Goal: Task Accomplishment & Management: Manage account settings

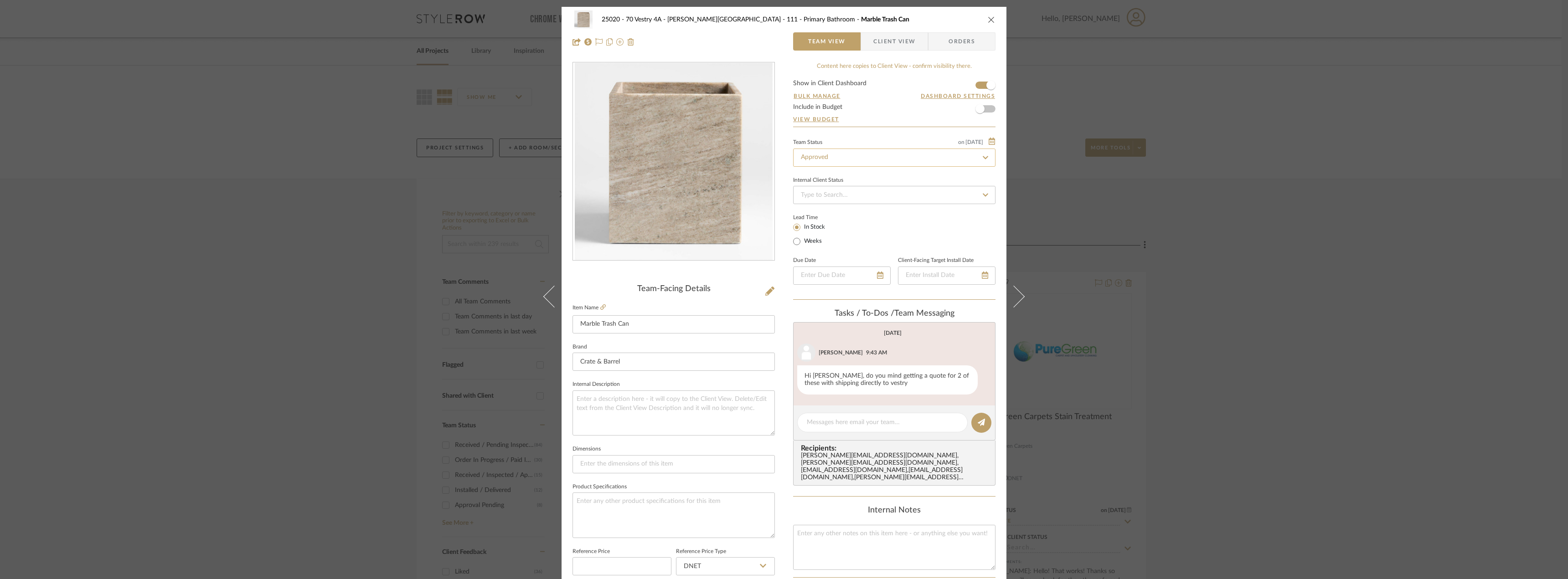
click at [837, 162] on input "Approved" at bounding box center [894, 157] width 202 height 18
click at [845, 249] on span "Need to Order - Client Payment Received" at bounding box center [858, 252] width 116 height 6
type input "Need to Order - Client Payment Received"
click at [1325, 271] on div "25020 - 70 Vestry 4A - Grant-Stanleigh 111 - Primary Bathroom Marble Trash Can …" at bounding box center [784, 290] width 1568 height 579
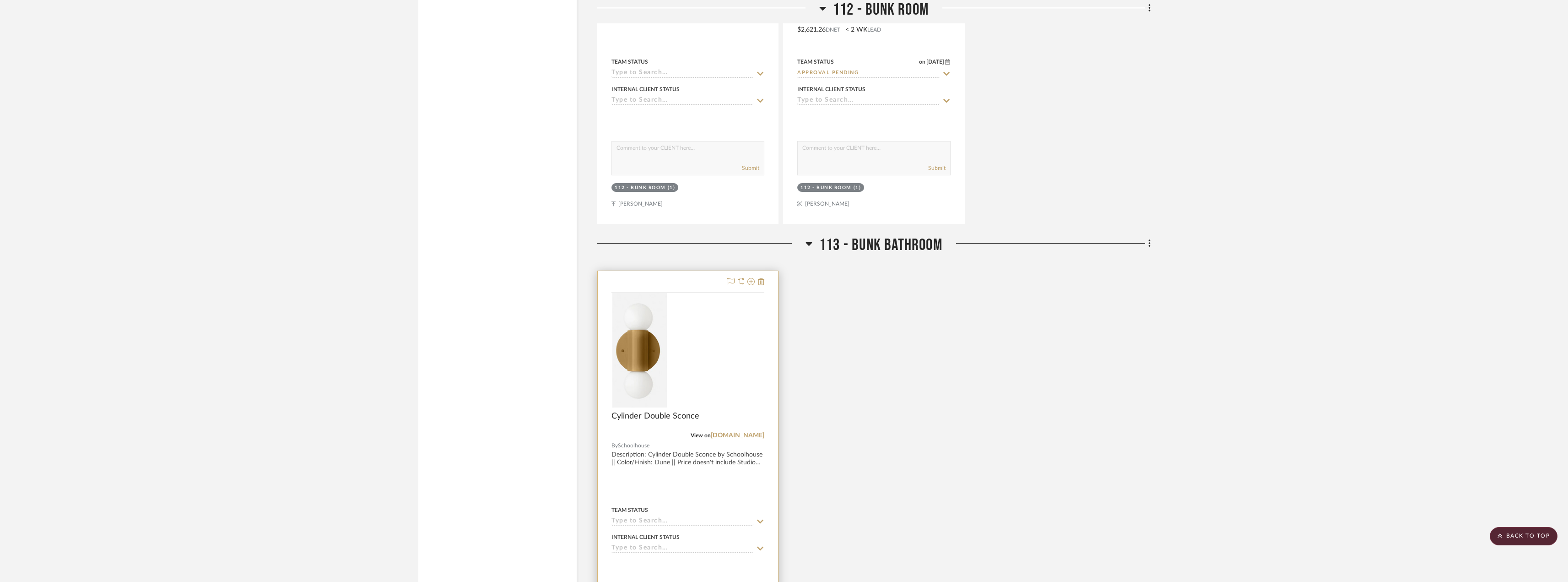
scroll to position [2004, 0]
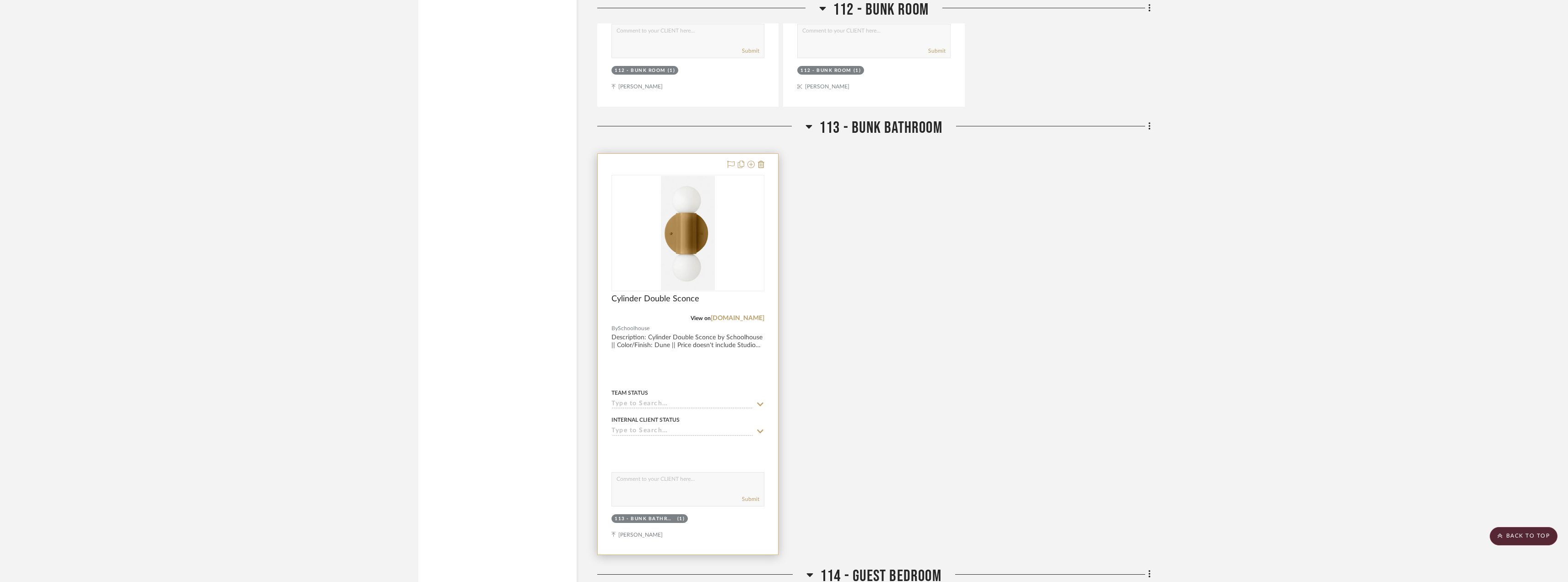
click at [646, 409] on input at bounding box center [683, 404] width 142 height 9
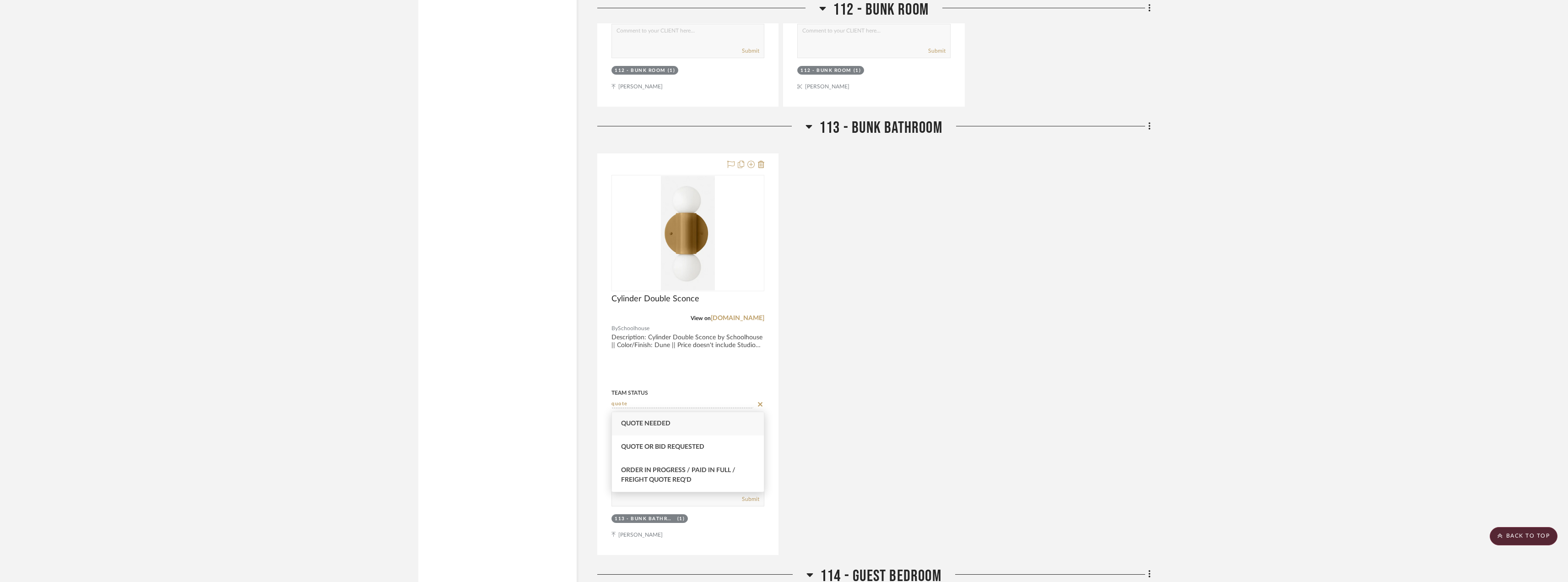
type input "quote"
click at [648, 421] on span "Quote Needed" at bounding box center [646, 424] width 50 height 6
type input "[DATE]"
type input "Quote Needed"
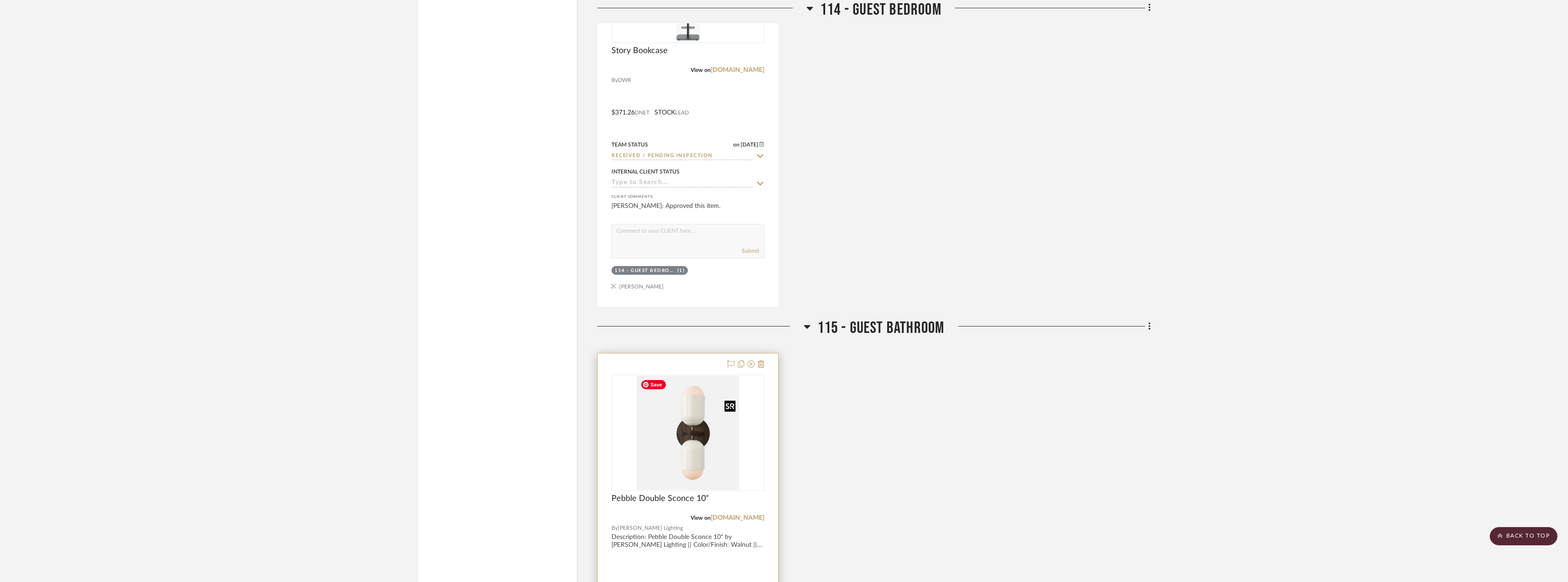
scroll to position [2874, 0]
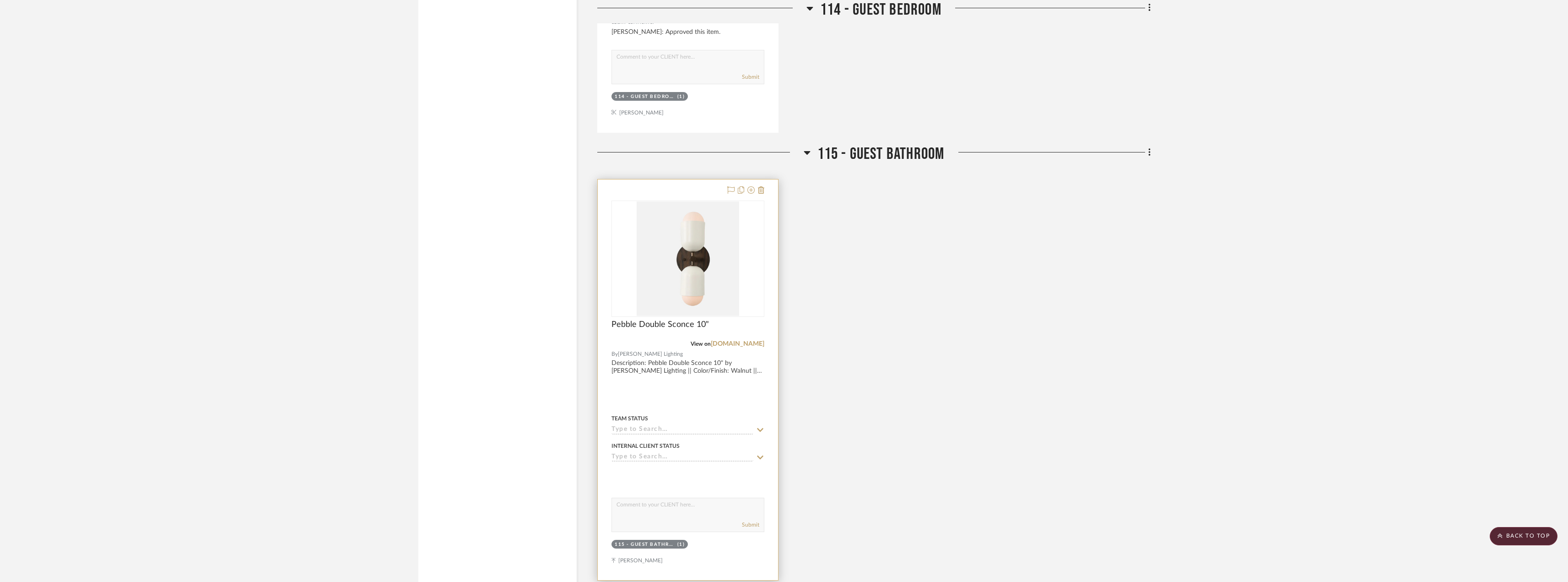
click at [649, 433] on input at bounding box center [683, 430] width 142 height 9
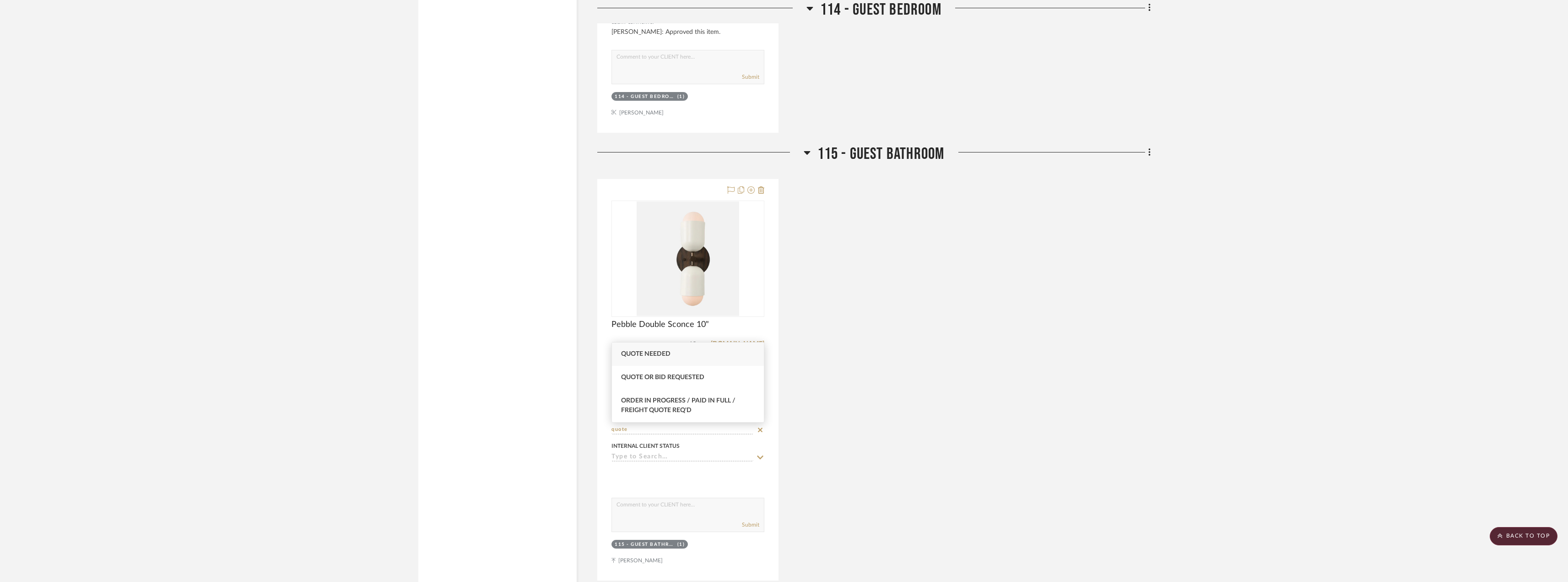
type input "quote"
click at [654, 359] on div "Quote Needed" at bounding box center [688, 354] width 152 height 24
type input "[DATE]"
type input "Quote Needed"
click at [1001, 345] on div "Pebble Double Sconce 10" View on worleyslighting.com By Worley's Lighting Descr…" at bounding box center [874, 380] width 553 height 402
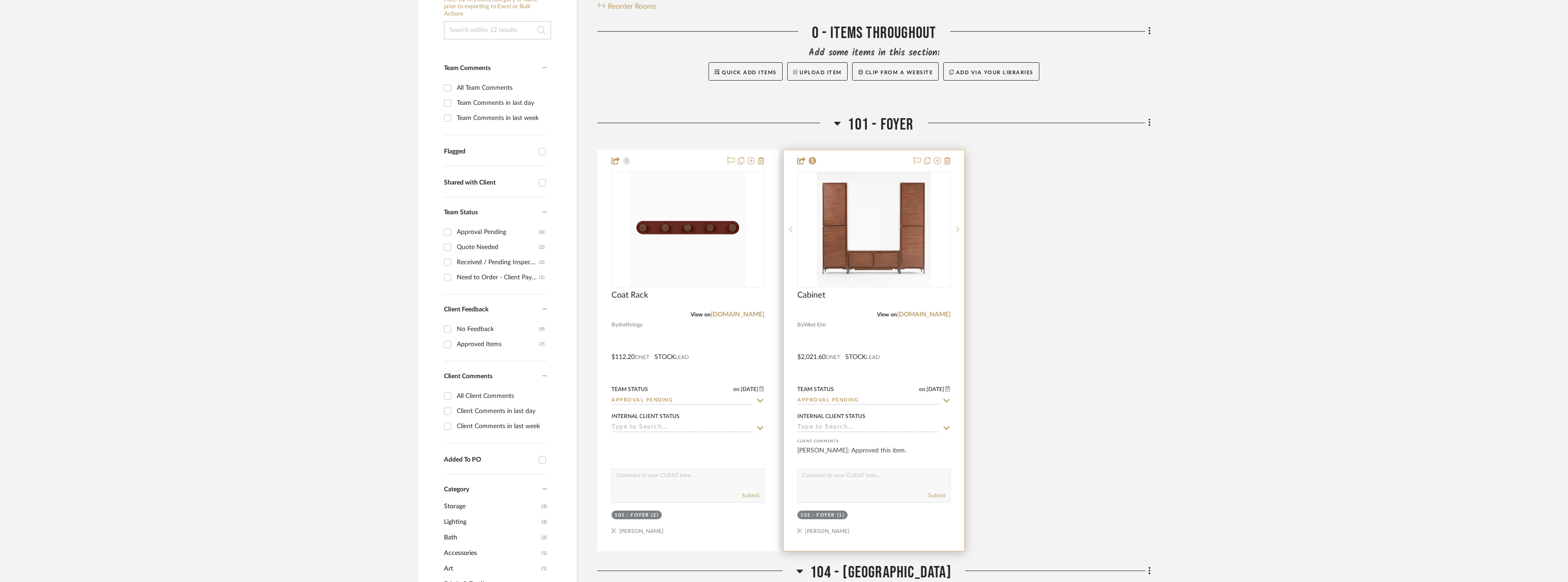
scroll to position [217, 0]
click at [861, 399] on input "Approval Pending" at bounding box center [869, 399] width 142 height 9
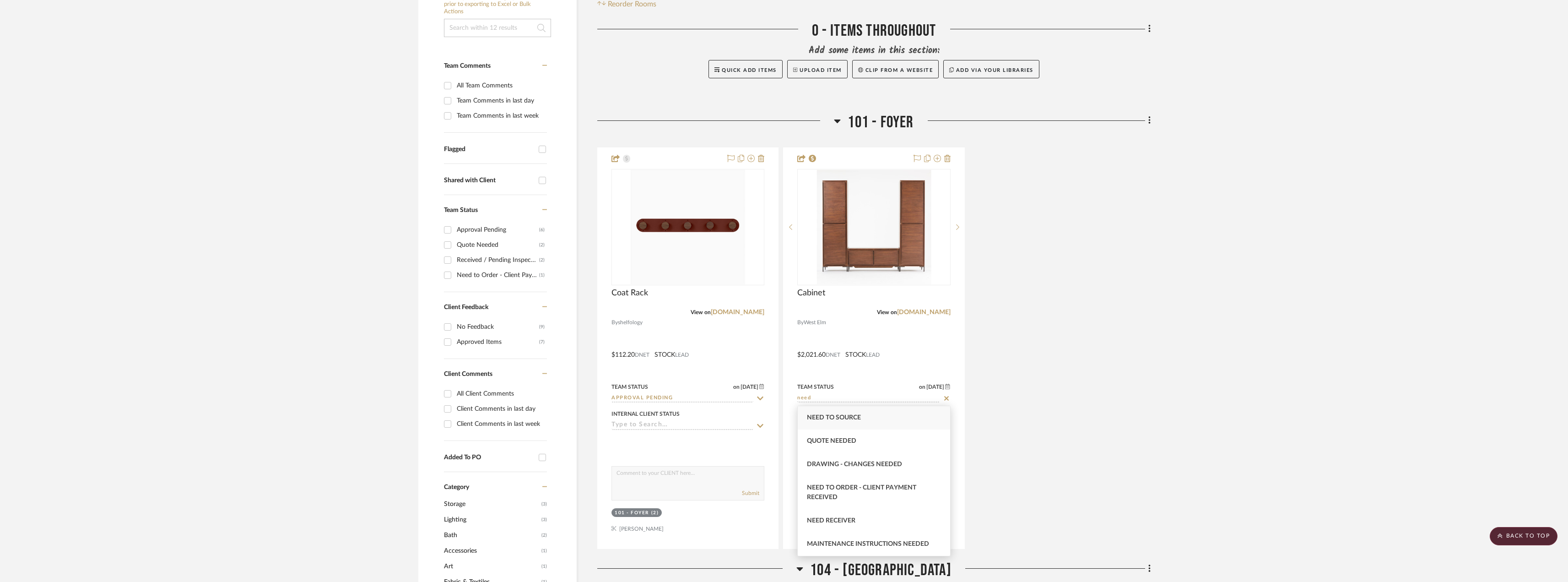
type input "Approval Pending"
click at [1046, 253] on div "Coat Rack View on shelfology.com By shelfology $112.20 DNET STOCK LEAD Team Sta…" at bounding box center [874, 349] width 553 height 402
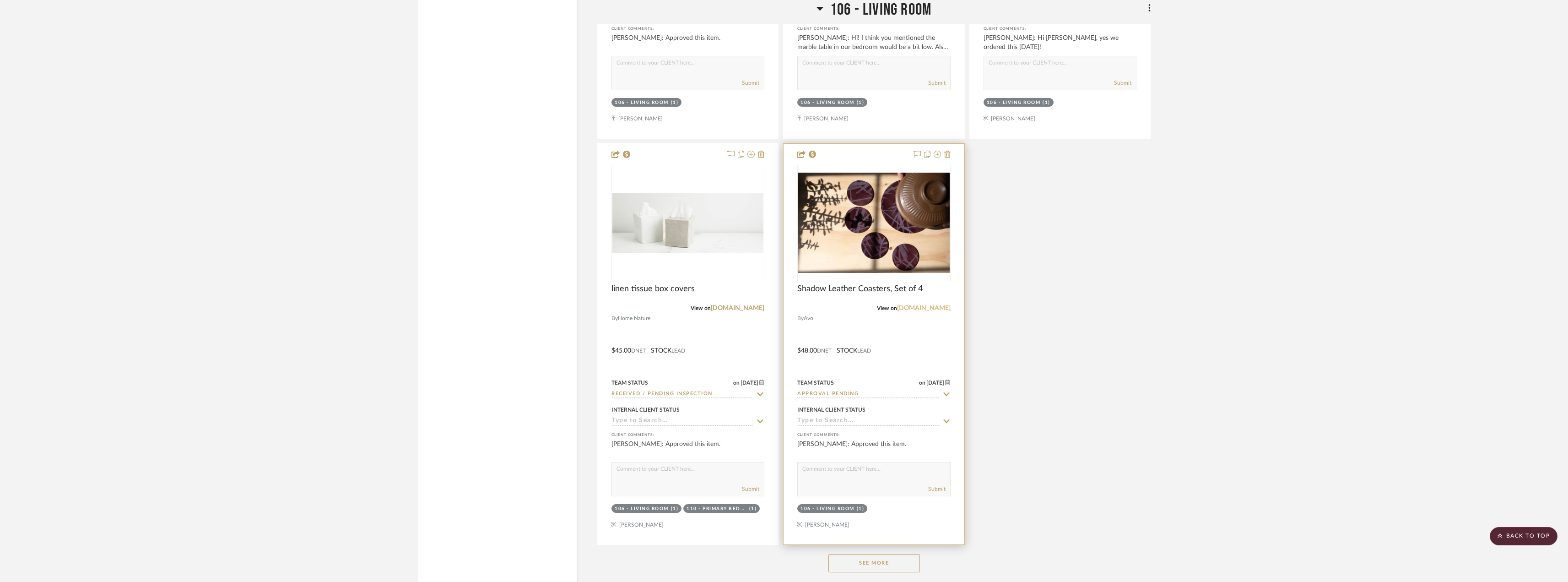
scroll to position [4580, 0]
click at [935, 311] on link "avoavo.com" at bounding box center [924, 310] width 54 height 6
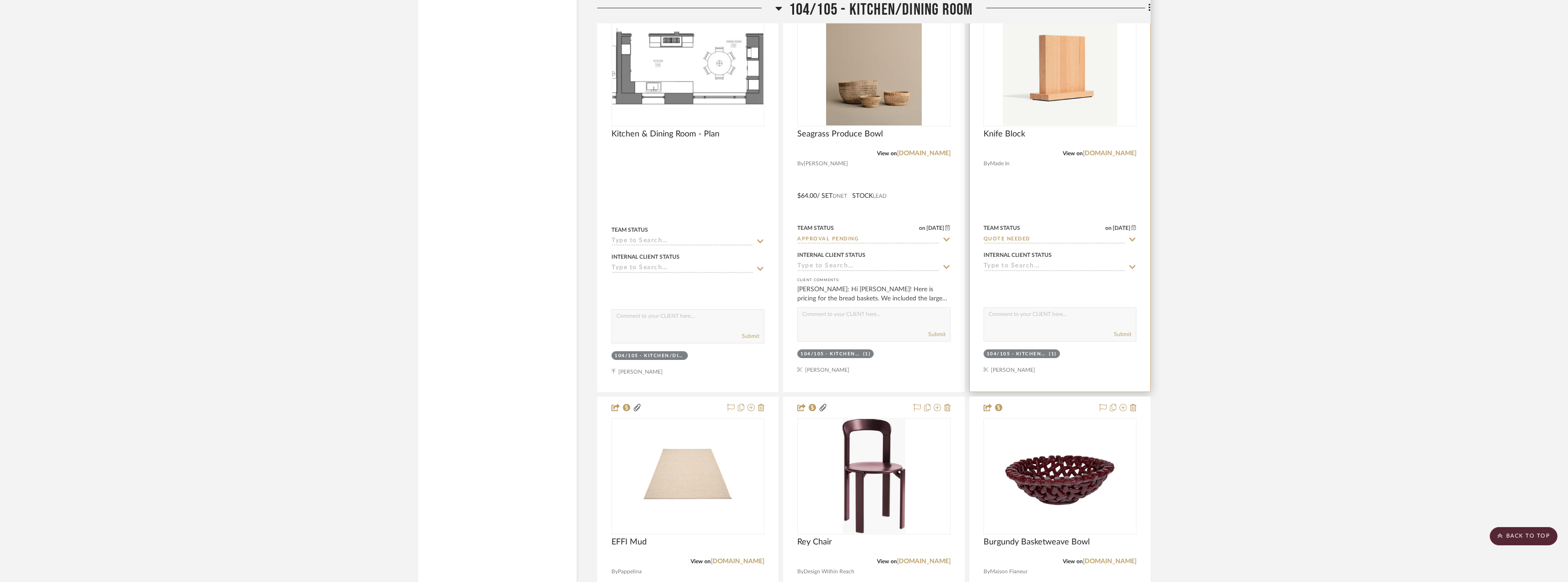
scroll to position [5039, 0]
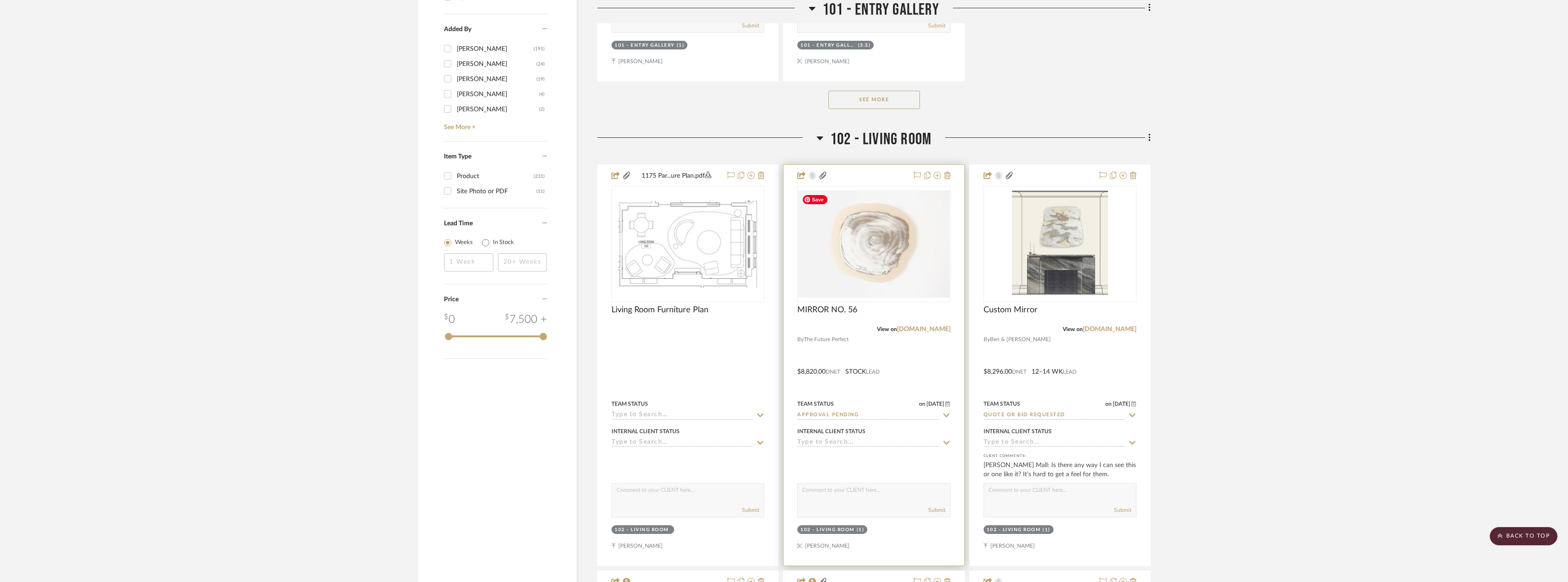
scroll to position [1420, 0]
click at [911, 269] on img "0" at bounding box center [873, 242] width 151 height 108
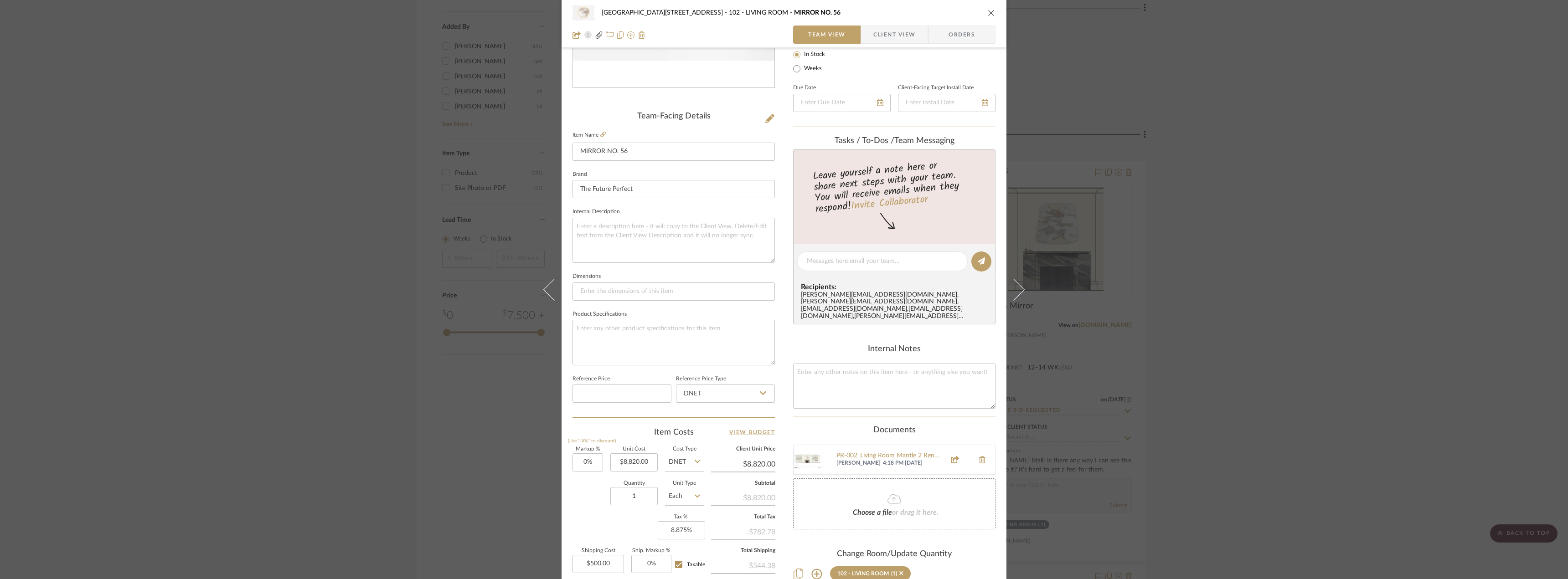
scroll to position [183, 0]
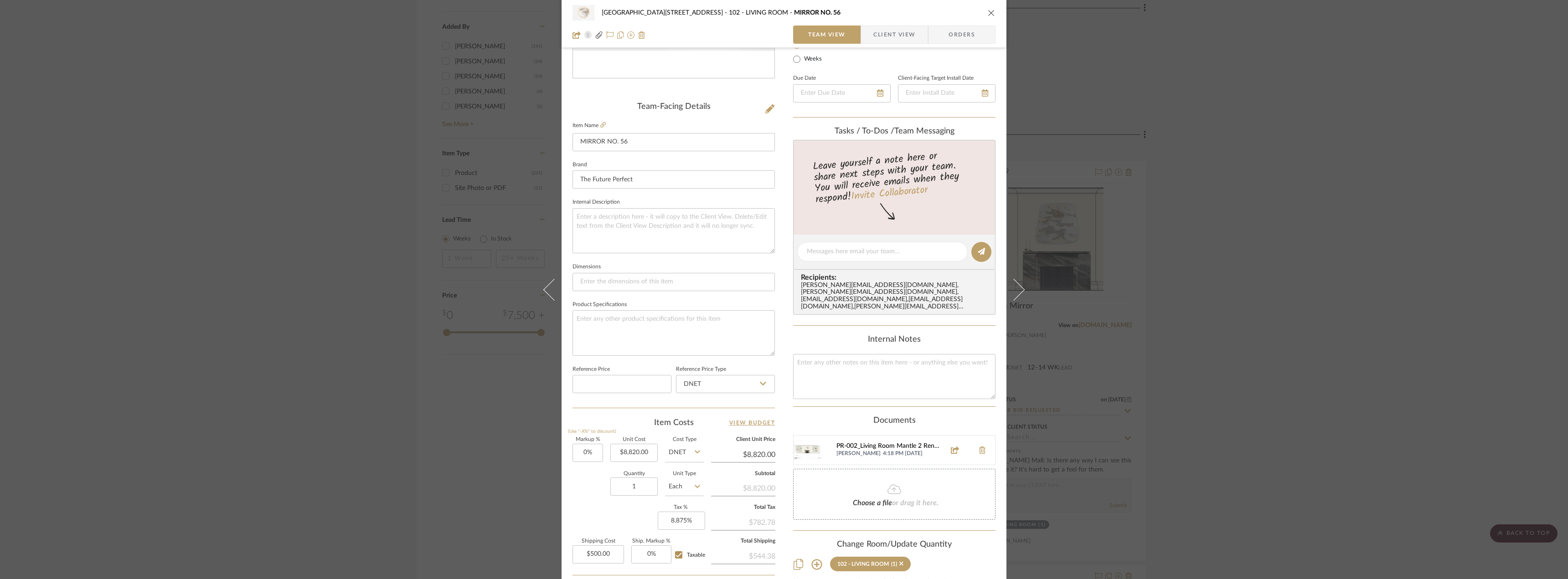
click at [900, 443] on div "PR-002_Living Room Mantle 2 Rendered.pdf" at bounding box center [888, 446] width 104 height 7
click at [1270, 195] on div "24100 - 1175 Park Avenue - Mall 102 - LIVING ROOM MIRROR NO. 56 Team View Clien…" at bounding box center [784, 290] width 1568 height 579
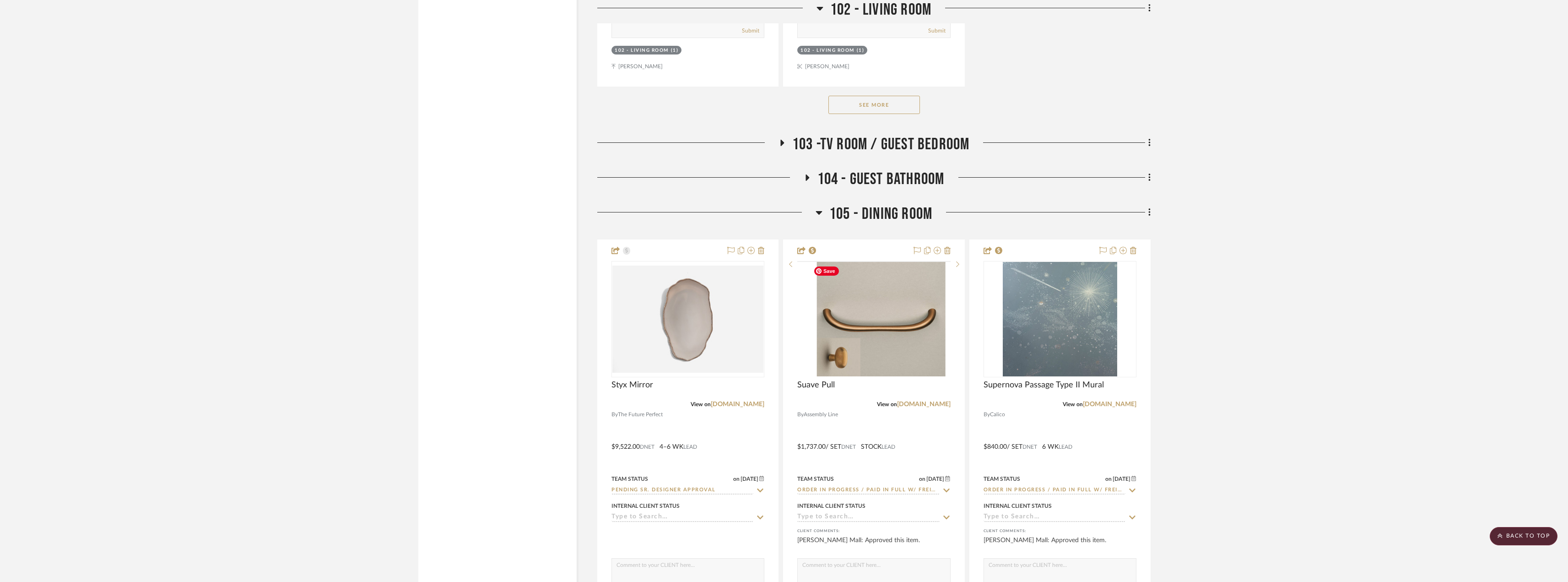
scroll to position [2794, 0]
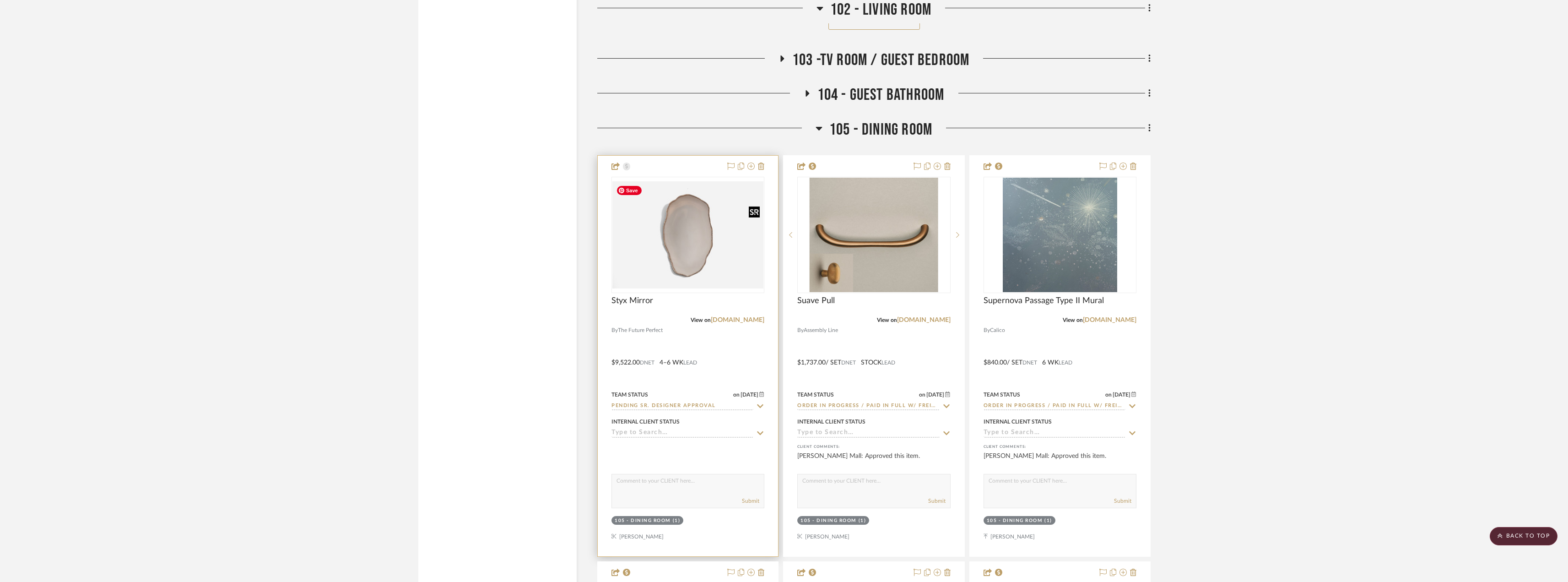
click at [0, 0] on img at bounding box center [0, 0] width 0 height 0
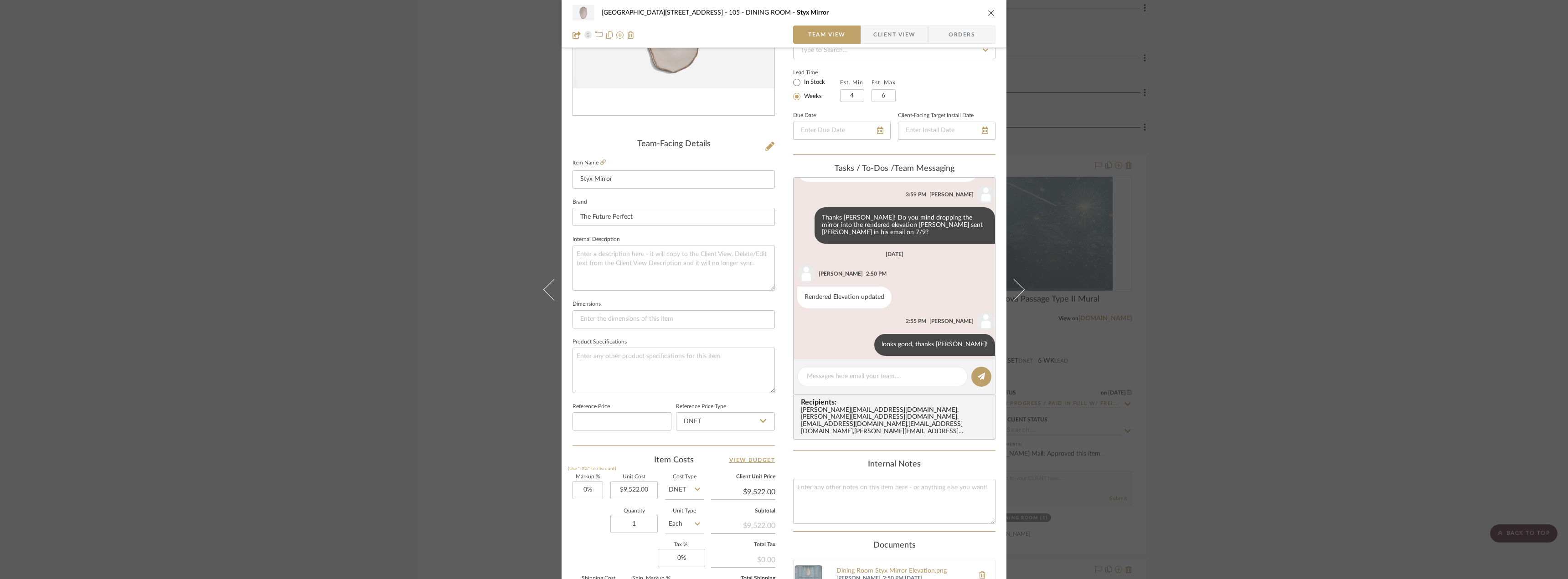
scroll to position [306, 0]
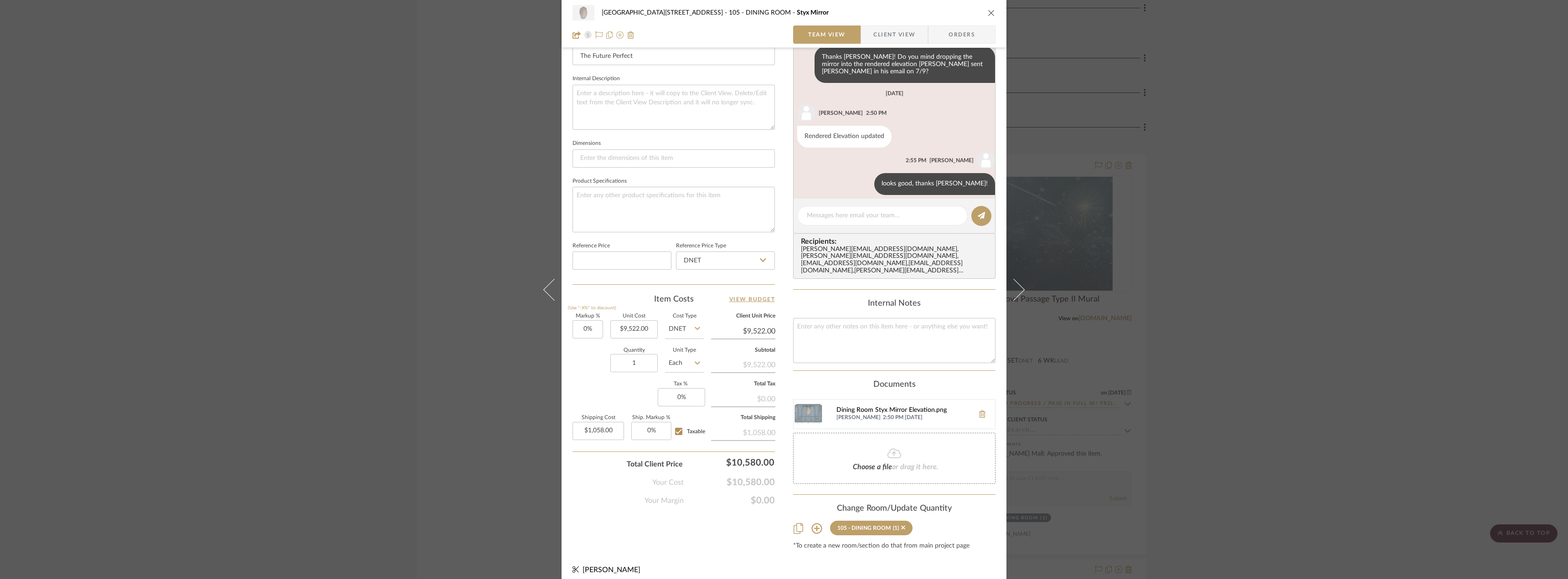
click at [856, 407] on div "Dining Room Styx Mirror Elevation.png" at bounding box center [902, 410] width 133 height 7
click at [1300, 320] on div "24100 - 1175 Park Avenue - Mall 105 - DINING ROOM Styx Mirror Team View Client …" at bounding box center [784, 290] width 1568 height 579
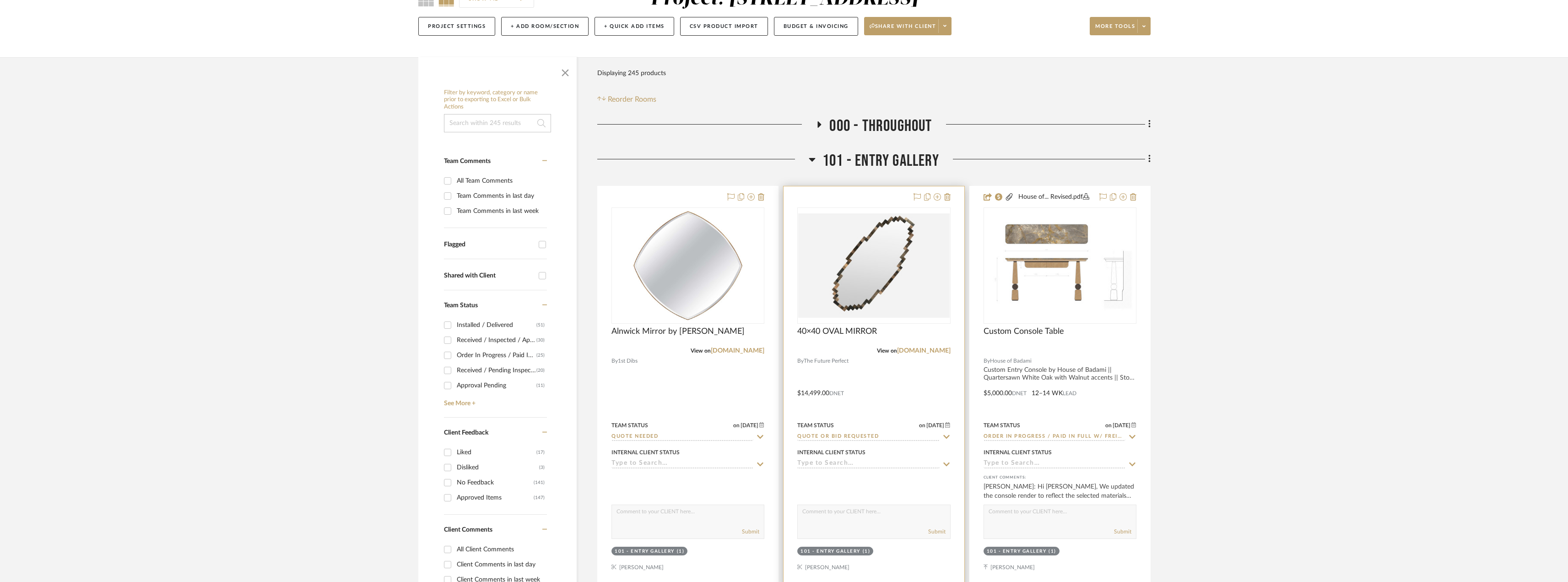
scroll to position [92, 0]
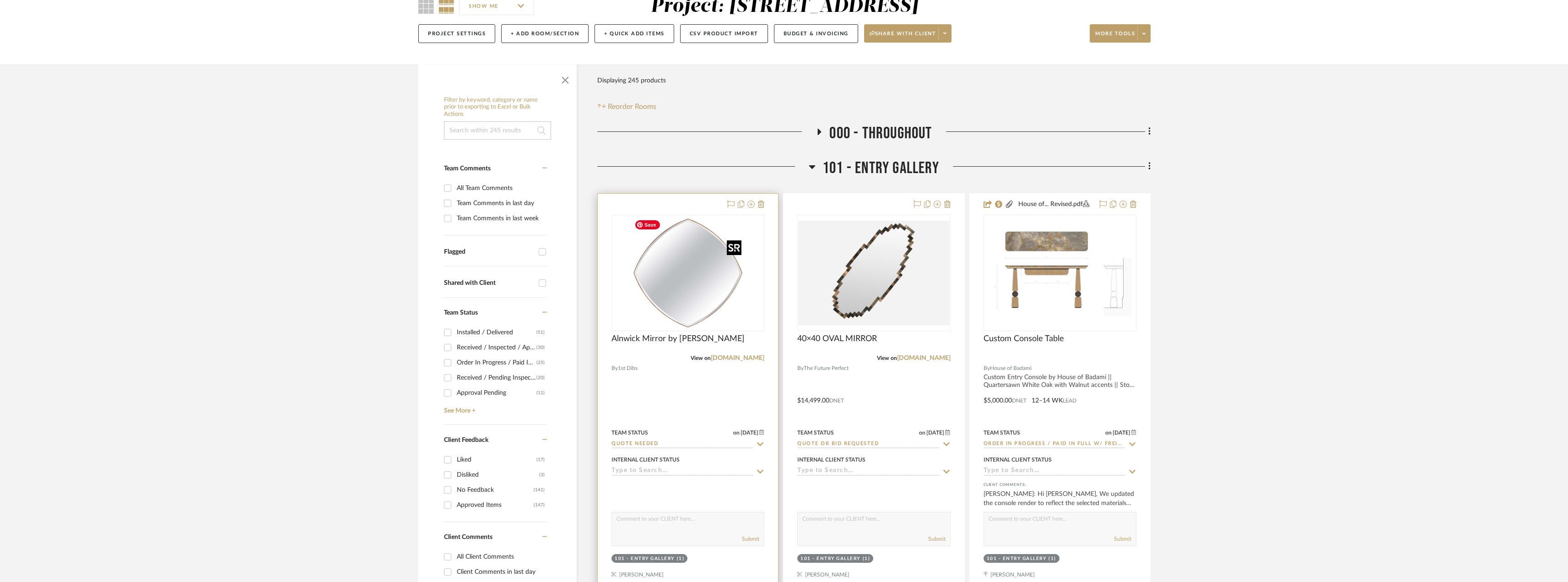
click at [707, 293] on img "0" at bounding box center [688, 273] width 115 height 115
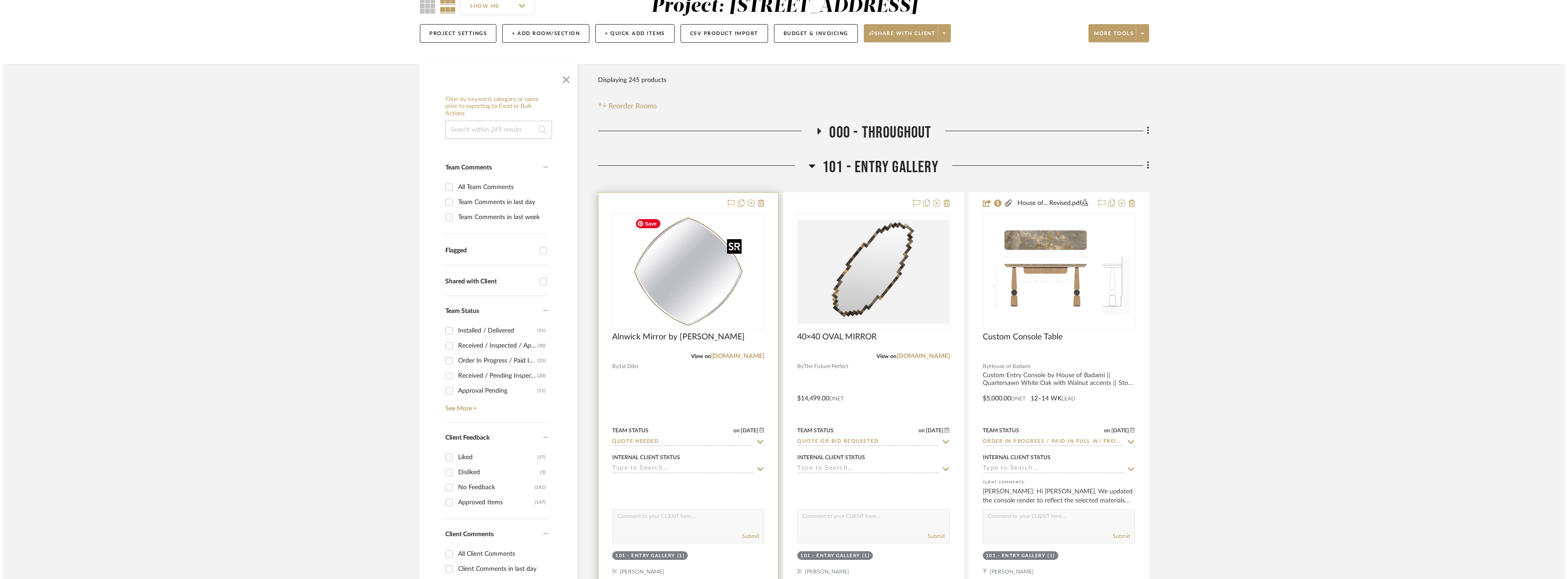
scroll to position [0, 0]
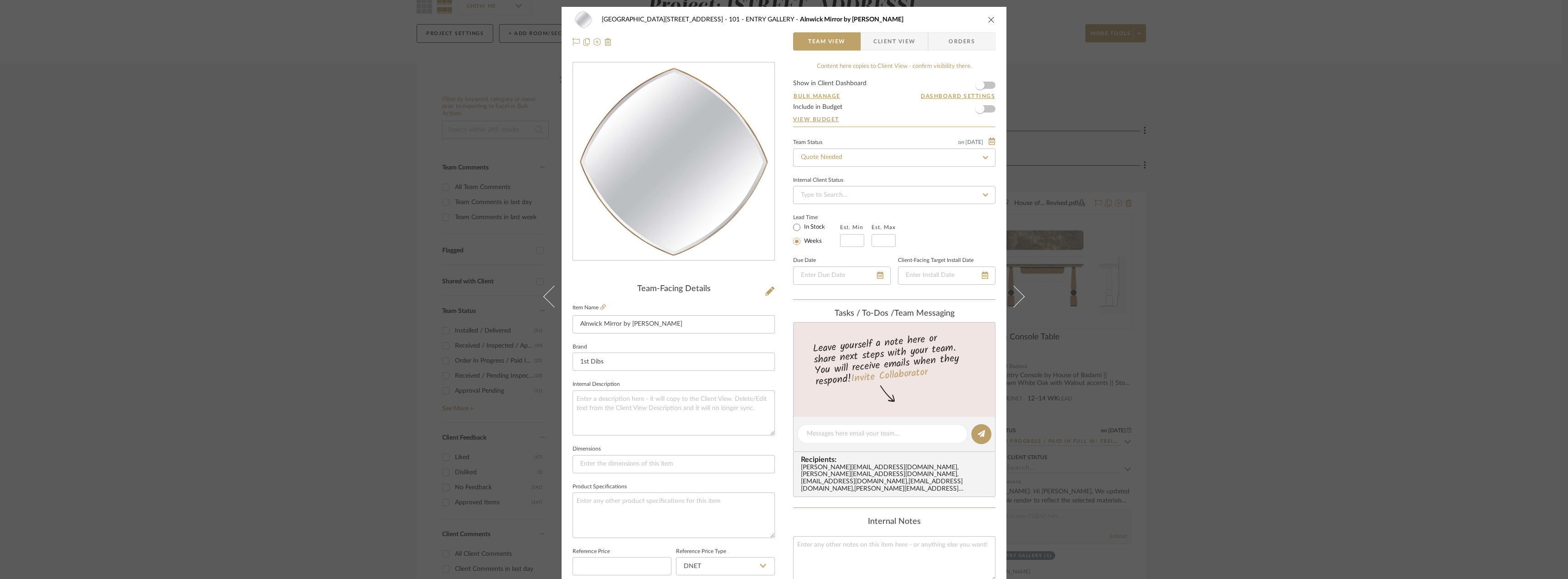
click at [991, 21] on icon "close" at bounding box center [991, 19] width 7 height 7
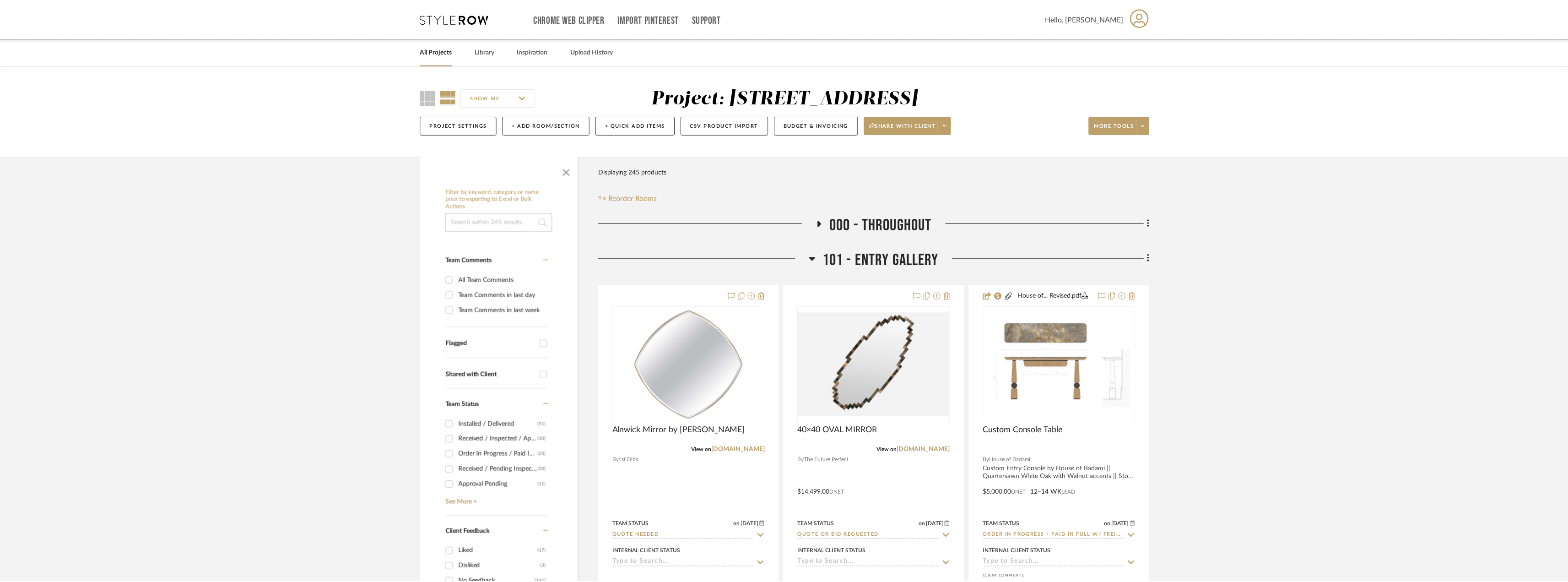
scroll to position [92, 0]
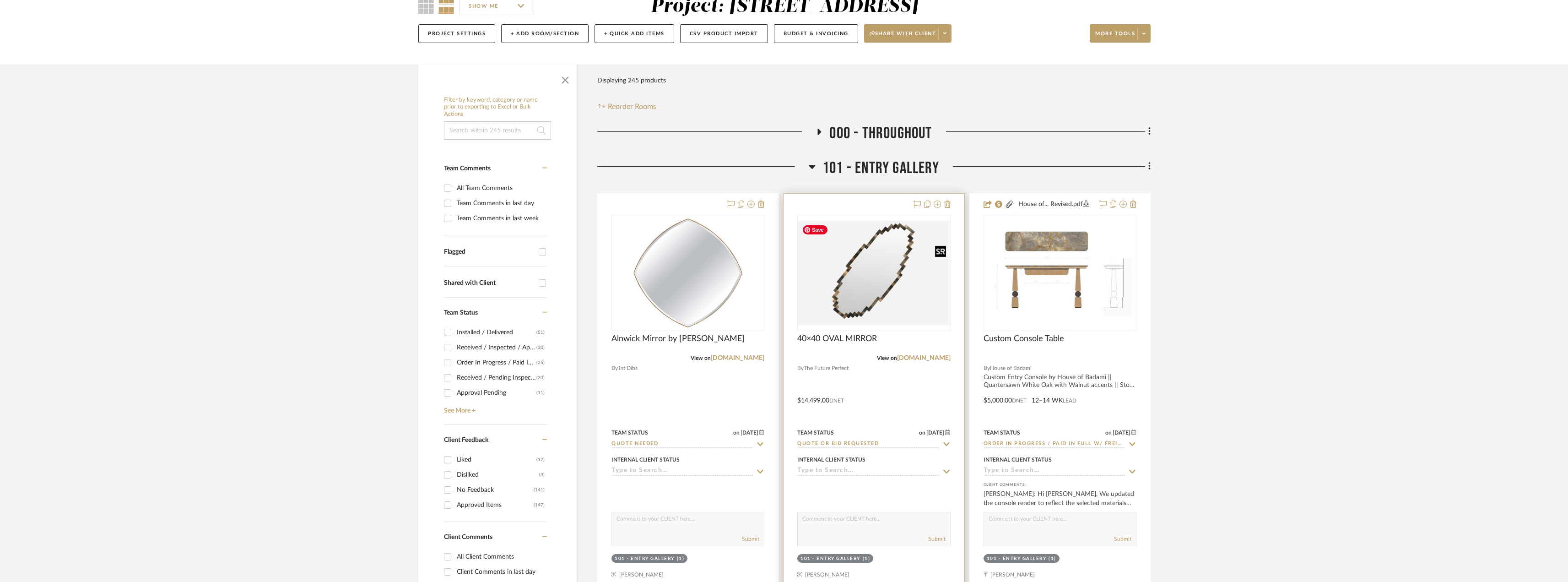
click at [888, 301] on img "0" at bounding box center [873, 272] width 151 height 104
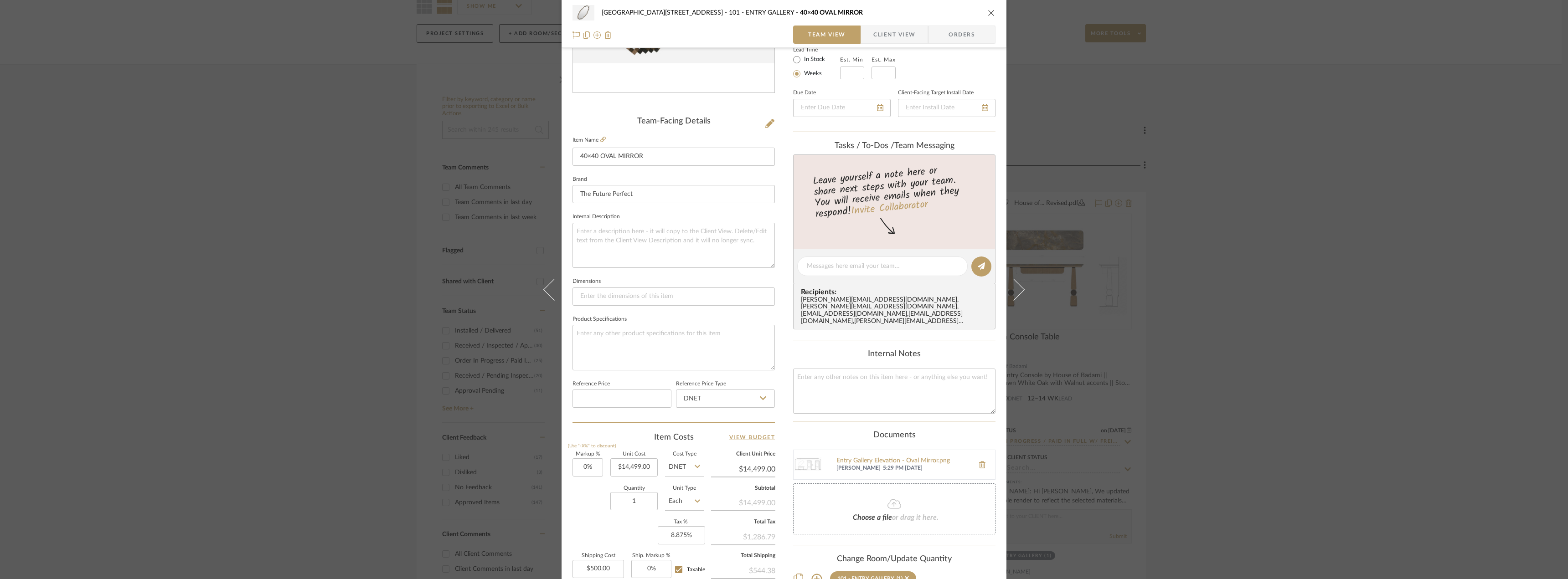
scroll to position [183, 0]
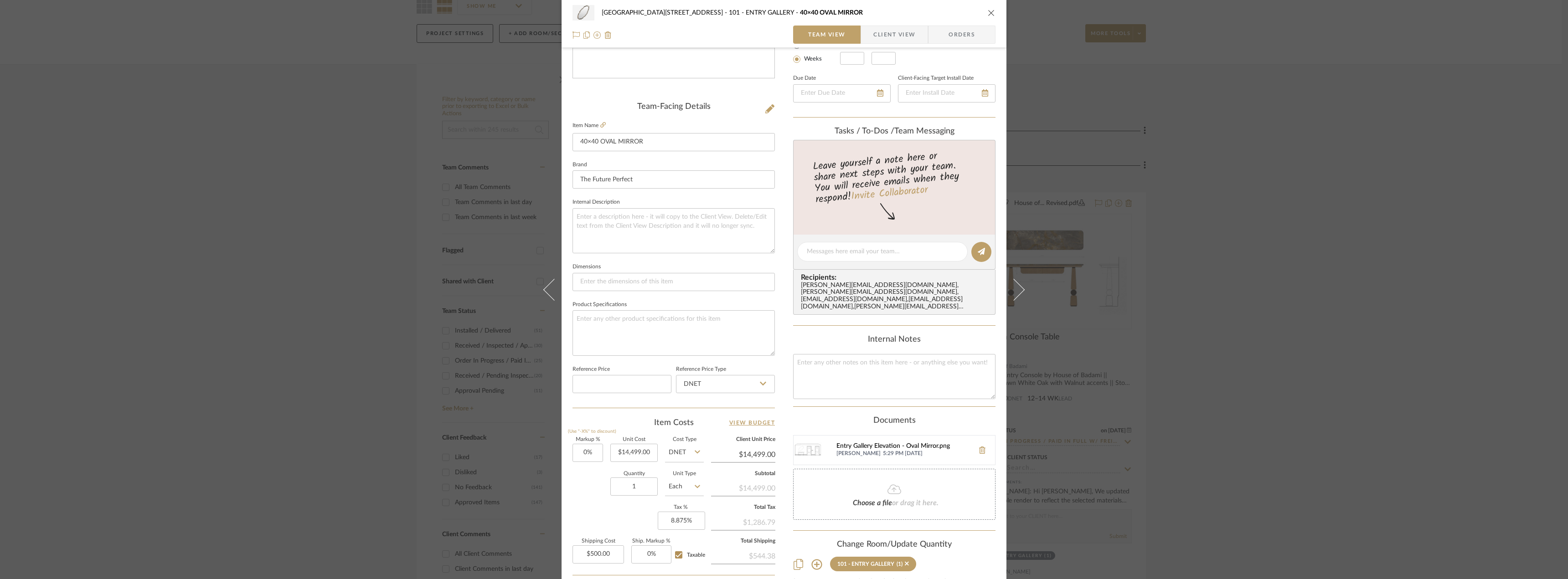
click at [879, 443] on div "Entry Gallery Elevation - Oval Mirror.png" at bounding box center [902, 446] width 133 height 7
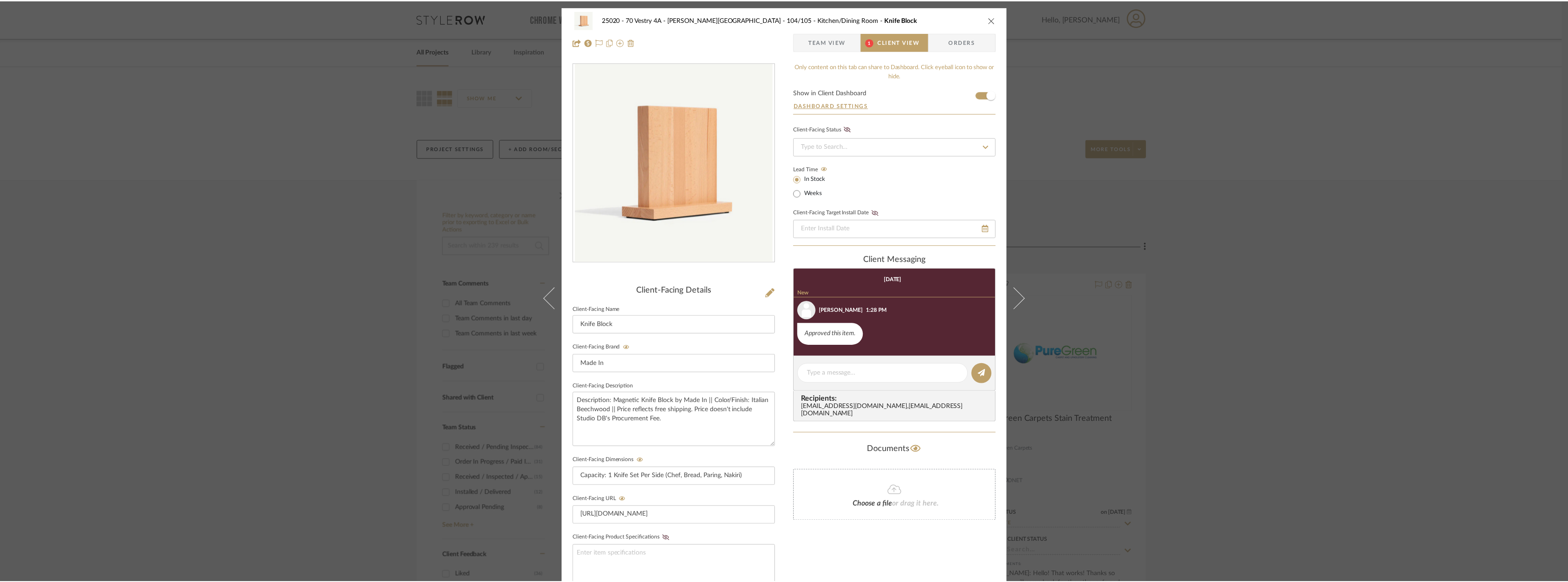
scroll to position [18, 0]
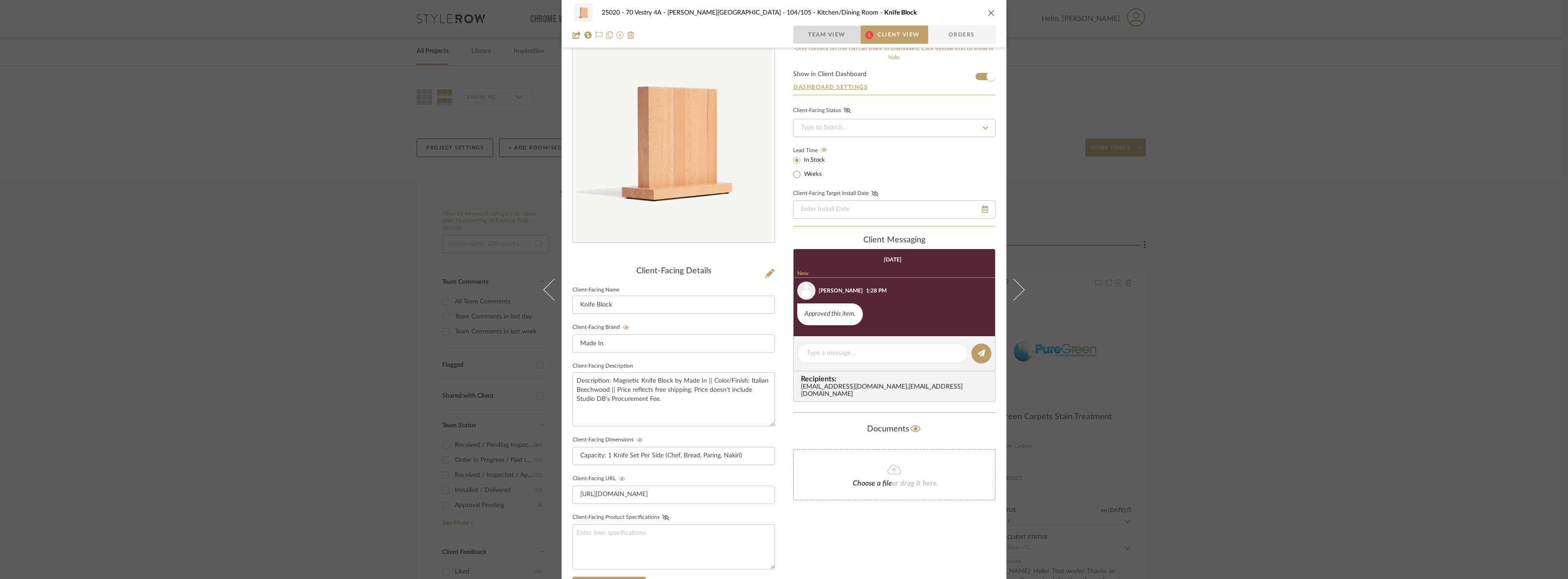
click at [817, 35] on span "Team View" at bounding box center [826, 34] width 37 height 18
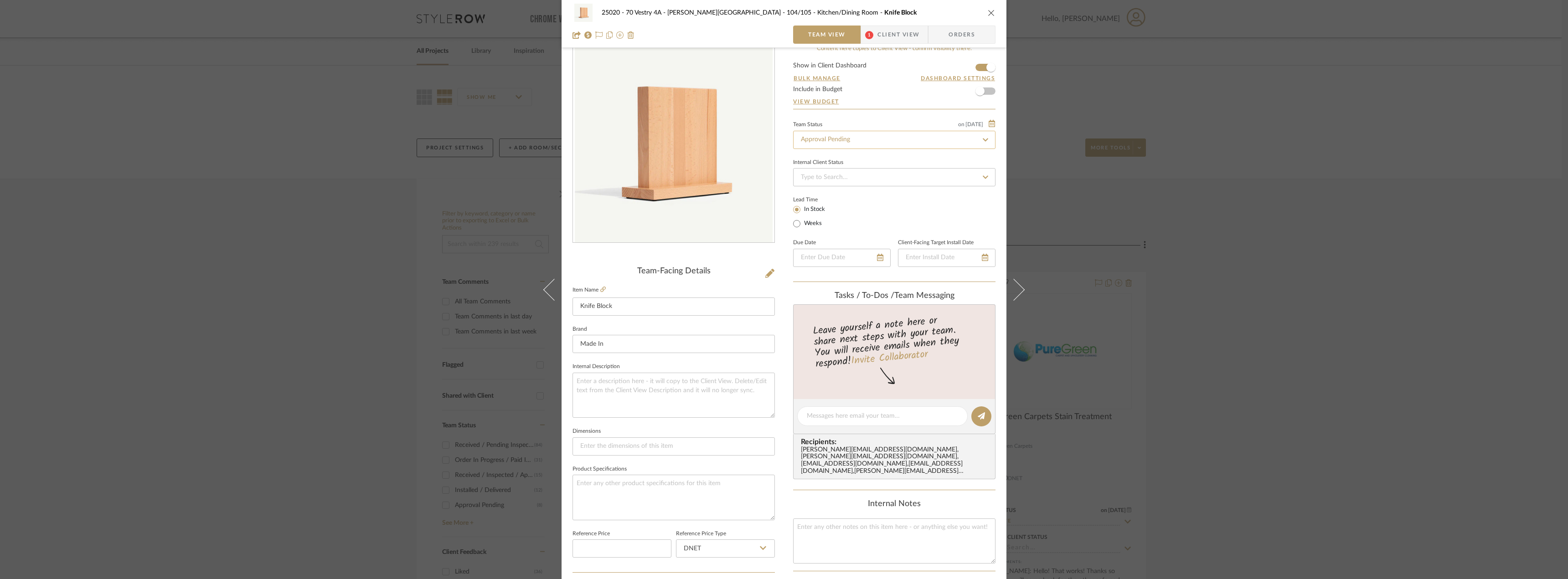
click at [850, 140] on input "Approval Pending" at bounding box center [894, 139] width 202 height 18
click at [844, 227] on div "Need to Order - Client Payment Received" at bounding box center [891, 234] width 201 height 24
type input "Need to Order - Client Payment Received"
click at [1302, 205] on div "25020 - 70 Vestry 4A - [PERSON_NAME] 104/105 - Kitchen/Dining Room Knife Block …" at bounding box center [784, 290] width 1568 height 579
